Goal: Task Accomplishment & Management: Complete application form

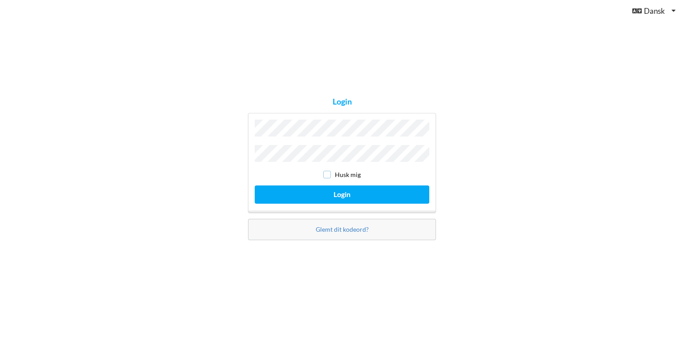
click at [327, 171] on input "checkbox" at bounding box center [327, 175] width 8 height 8
checkbox input "true"
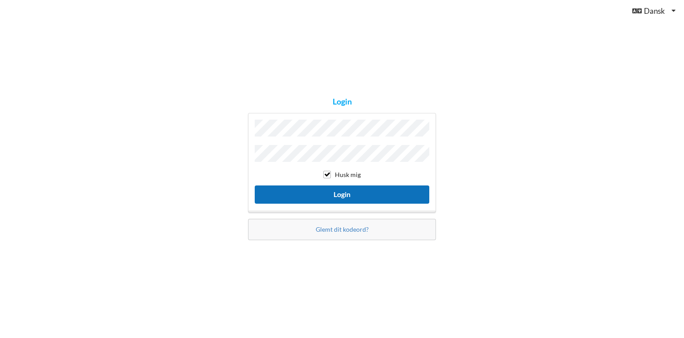
click at [332, 189] on button "Login" at bounding box center [342, 195] width 174 height 18
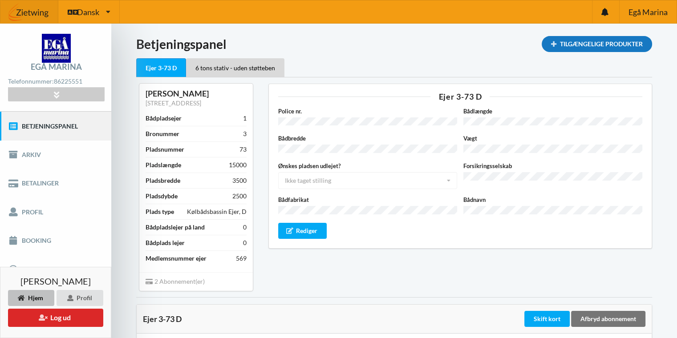
click at [591, 45] on div "Tilgængelige Produkter" at bounding box center [597, 44] width 110 height 16
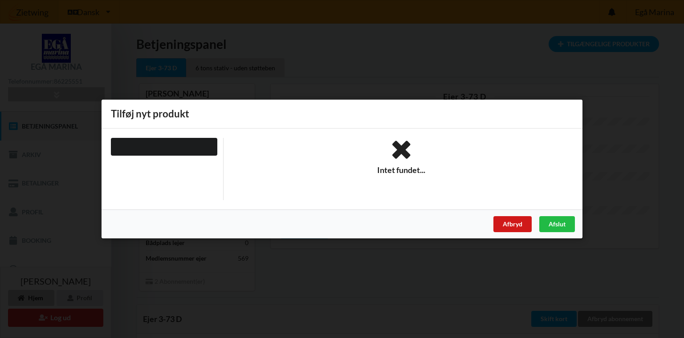
click at [514, 222] on div "Afbryd" at bounding box center [512, 224] width 38 height 16
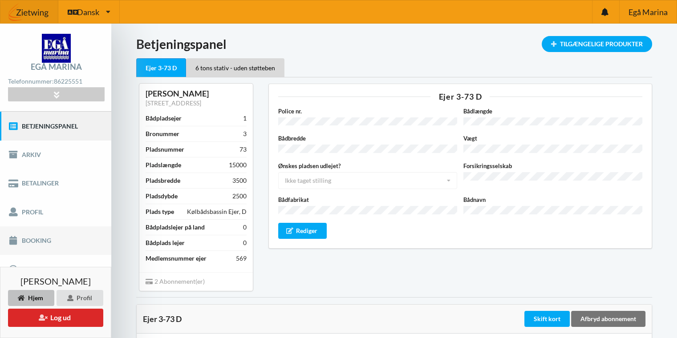
click at [40, 239] on link "Booking" at bounding box center [55, 241] width 111 height 28
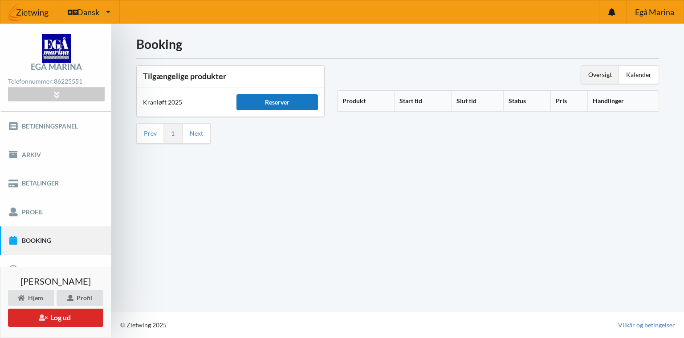
click at [289, 100] on div "Reserver" at bounding box center [276, 102] width 81 height 16
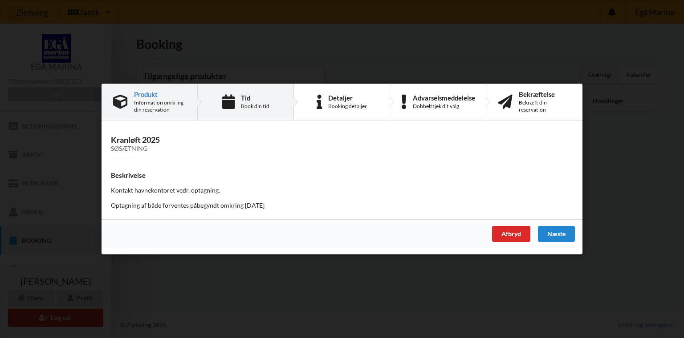
click at [277, 107] on div "Tid Book din tid" at bounding box center [246, 102] width 96 height 36
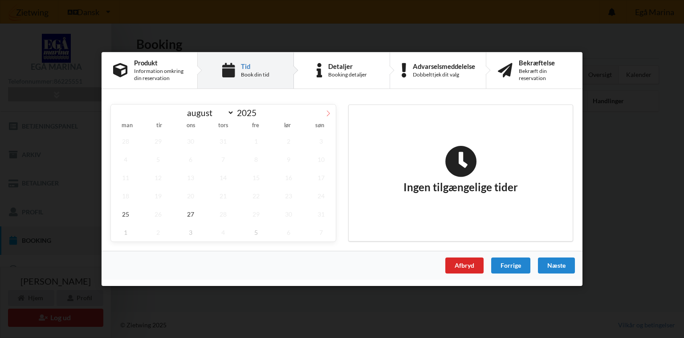
click at [327, 113] on icon at bounding box center [328, 113] width 6 height 6
select select "8"
click at [465, 265] on div "Afbryd" at bounding box center [464, 266] width 38 height 16
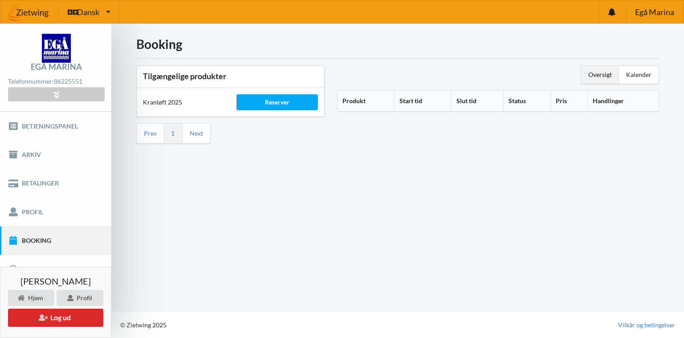
click at [89, 238] on link "Booking" at bounding box center [55, 241] width 111 height 28
click at [37, 240] on link "Booking" at bounding box center [55, 241] width 111 height 28
click at [287, 100] on div "Reserver" at bounding box center [276, 102] width 81 height 16
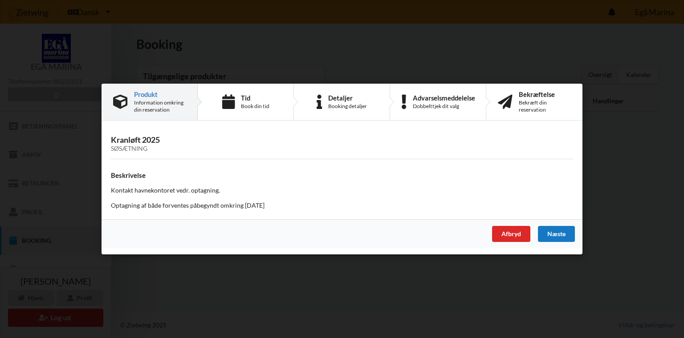
click at [550, 234] on div "Næste" at bounding box center [556, 234] width 37 height 16
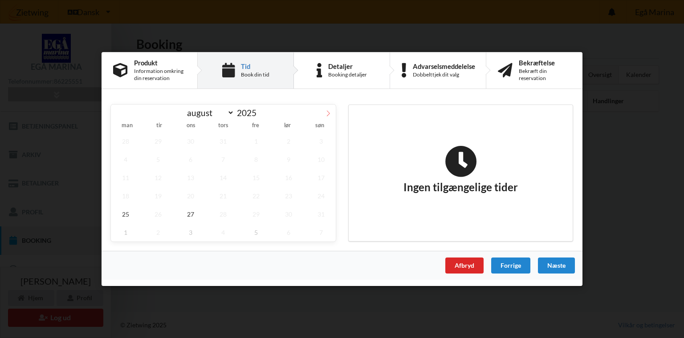
click at [327, 114] on icon at bounding box center [328, 113] width 6 height 6
select select "8"
click at [128, 178] on span "15" at bounding box center [125, 178] width 29 height 18
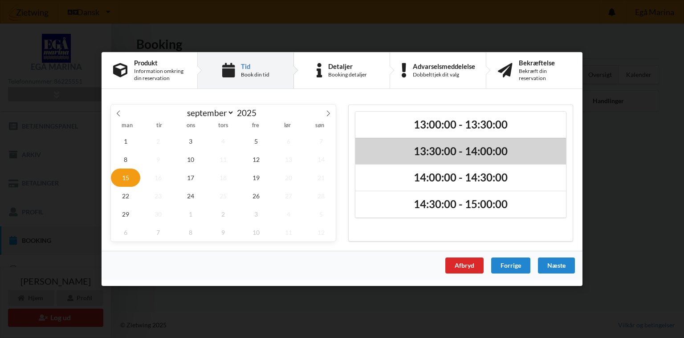
click at [441, 150] on h2 "13:30:00 - 14:00:00" at bounding box center [460, 152] width 198 height 14
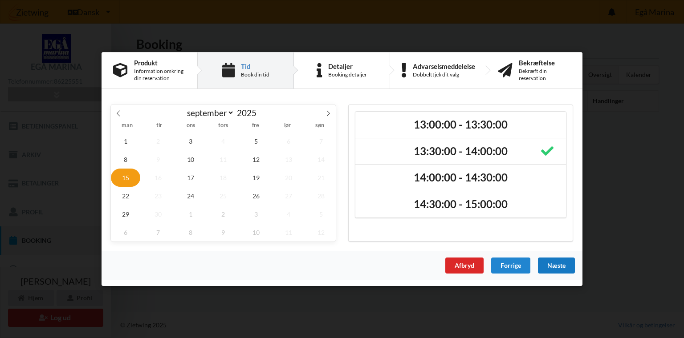
click at [553, 263] on div "Næste" at bounding box center [556, 266] width 37 height 16
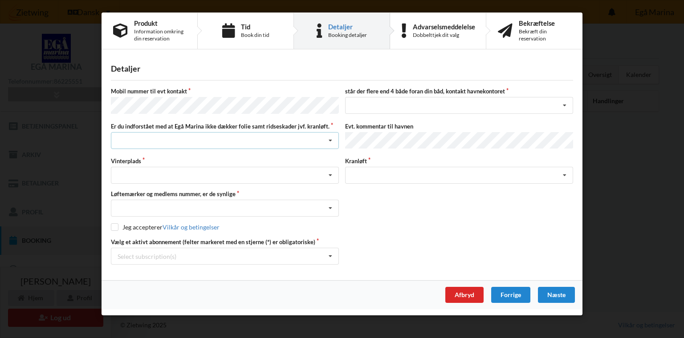
click at [259, 138] on div "Jeg har tæpper med og tager selv ansvaret for eventuelle folie samt ridseskader…" at bounding box center [225, 140] width 228 height 17
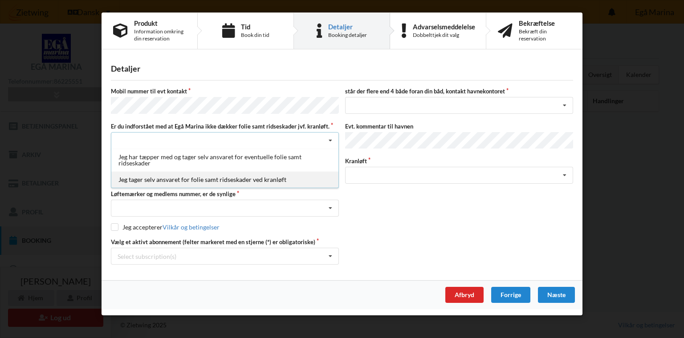
click at [253, 175] on div "Jeg tager selv ansvaret for folie samt ridseskader ved kranløft" at bounding box center [224, 179] width 227 height 16
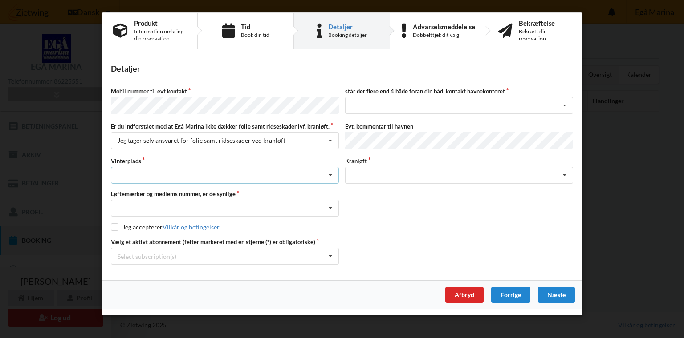
click at [227, 173] on div "Landplads nr. 1 Landplads nr. 2 Landplads nr.3 Landplads nr. 4 Landplads nr. 5 …" at bounding box center [225, 175] width 228 height 17
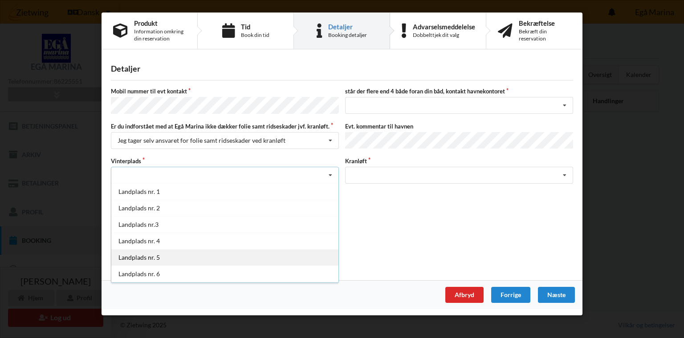
click at [144, 252] on div "Landplads nr. 5" at bounding box center [224, 257] width 227 height 16
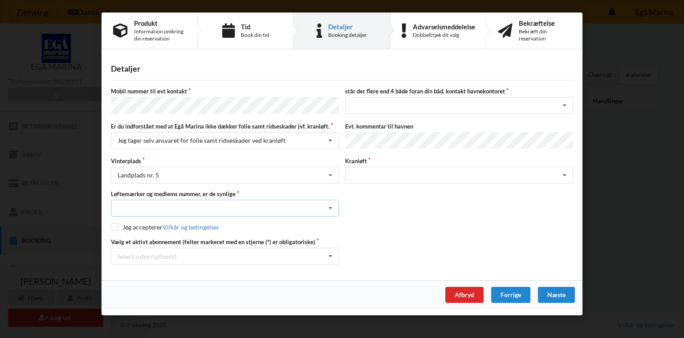
click at [171, 200] on div "Nej, jeg kontakter havnekontoret inden løftet Ja, mine mærker er synlige og int…" at bounding box center [225, 208] width 228 height 17
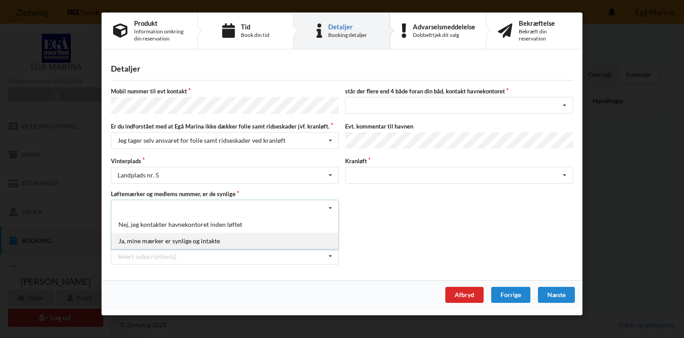
click at [162, 236] on div "Ja, mine mærker er synlige og intakte" at bounding box center [224, 241] width 227 height 16
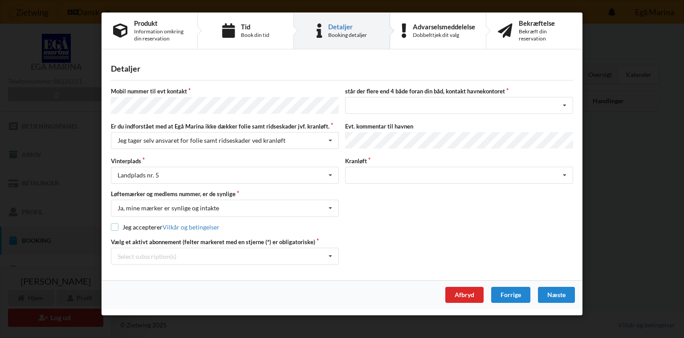
click at [116, 223] on input "checkbox" at bounding box center [115, 227] width 8 height 8
checkbox input "true"
click at [141, 253] on div "Select subscription(s)" at bounding box center [146, 257] width 59 height 8
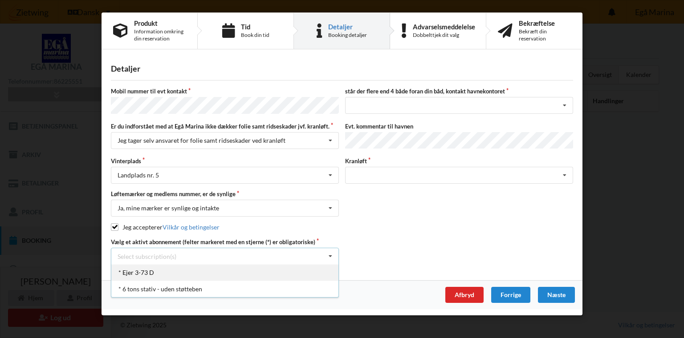
click at [137, 267] on div "* Ejer 3-73 D" at bounding box center [224, 272] width 227 height 16
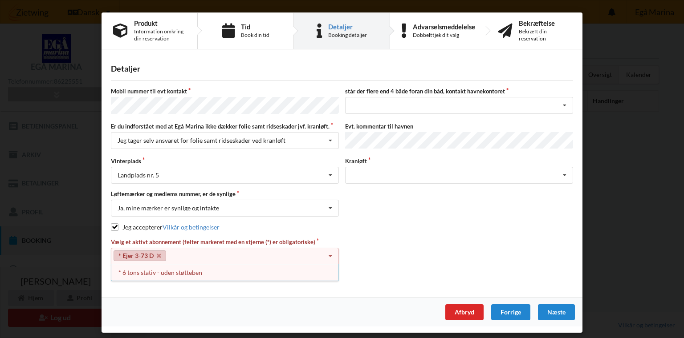
click at [556, 308] on div "Næste" at bounding box center [556, 312] width 37 height 16
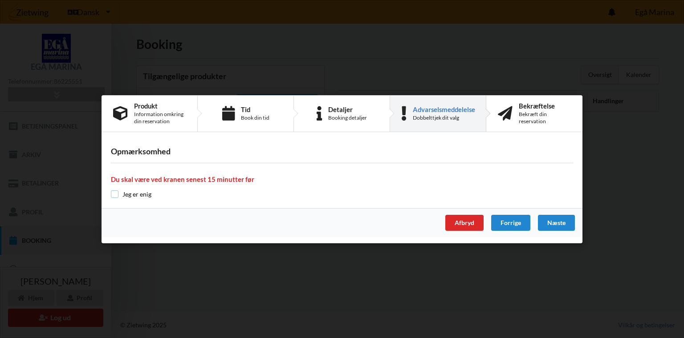
click at [116, 193] on input "checkbox" at bounding box center [115, 194] width 8 height 8
checkbox input "true"
click at [557, 223] on div "Næste" at bounding box center [556, 223] width 37 height 16
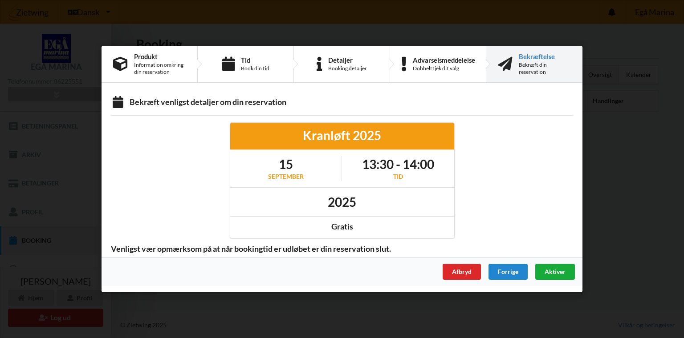
click at [552, 271] on span "Aktiver" at bounding box center [554, 272] width 21 height 8
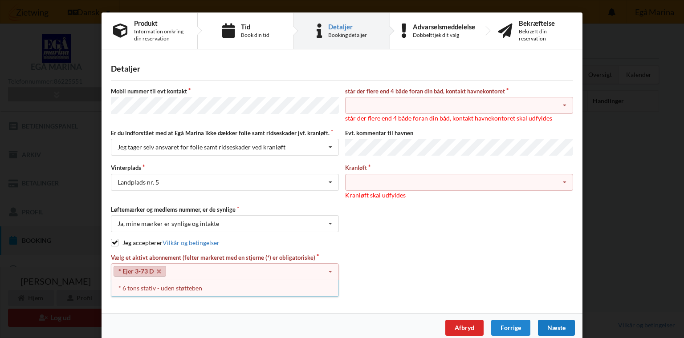
click at [499, 106] on div "nej ja" at bounding box center [459, 105] width 228 height 17
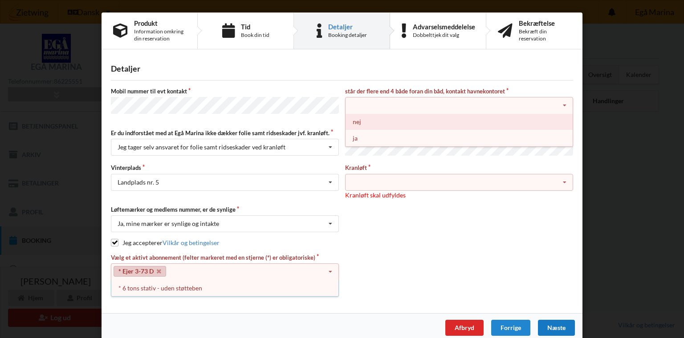
click at [349, 121] on div "nej" at bounding box center [458, 121] width 227 height 16
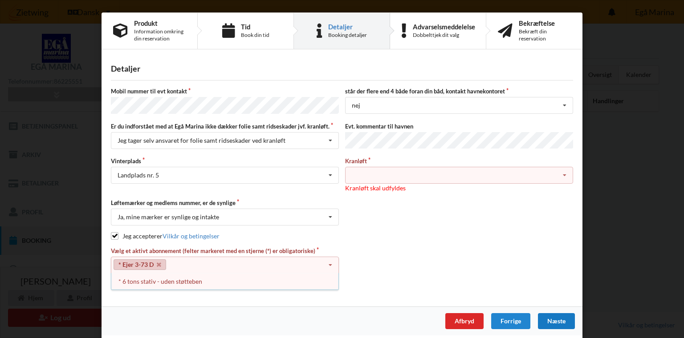
click at [368, 167] on div "Søsætning" at bounding box center [459, 175] width 228 height 17
click at [385, 167] on div "Søsætning" at bounding box center [459, 175] width 228 height 17
click at [565, 170] on icon at bounding box center [564, 175] width 13 height 16
click at [385, 173] on div "Søsætning" at bounding box center [459, 175] width 228 height 17
click at [558, 317] on div "Næste" at bounding box center [556, 321] width 37 height 16
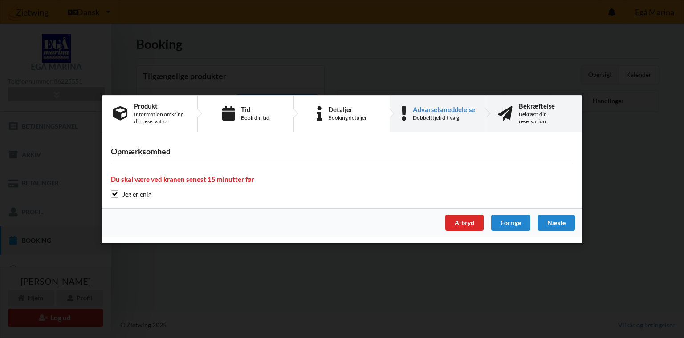
click at [542, 114] on div "Bekræft din reservation" at bounding box center [544, 117] width 52 height 14
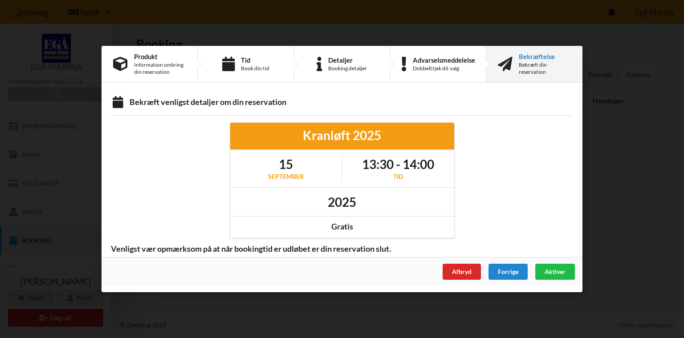
click at [564, 269] on div "Aktiver" at bounding box center [555, 272] width 40 height 16
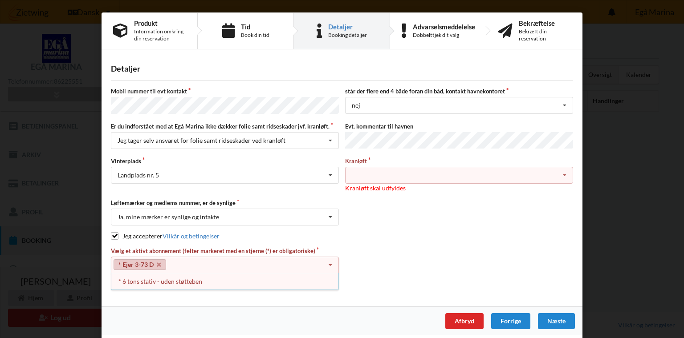
click at [356, 27] on div "Detaljer" at bounding box center [347, 26] width 39 height 7
click at [435, 34] on div "Dobbelttjek dit valg" at bounding box center [444, 35] width 62 height 7
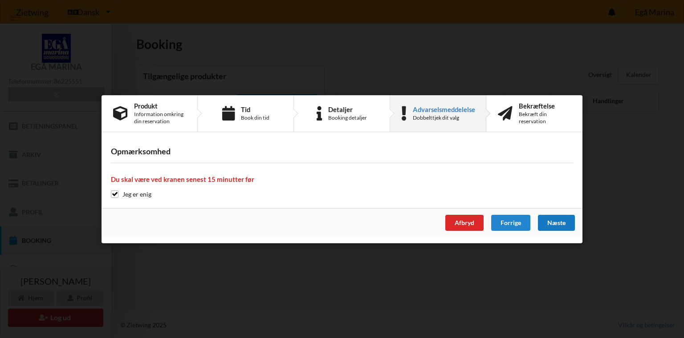
click at [558, 219] on div "Næste" at bounding box center [556, 223] width 37 height 16
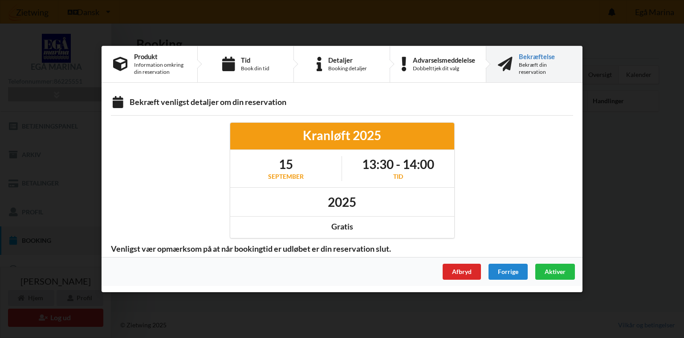
click at [542, 271] on div "Aktiver" at bounding box center [555, 272] width 40 height 16
